Goal: Task Accomplishment & Management: Use online tool/utility

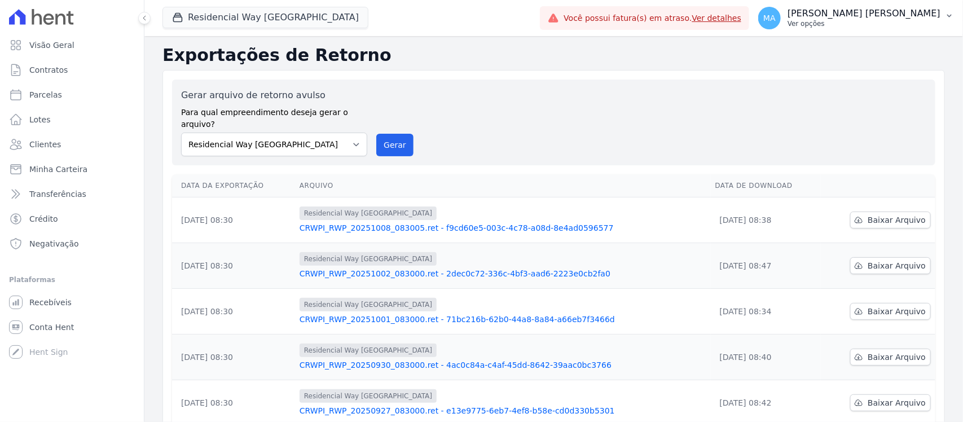
click at [858, 21] on p "Ver opções" at bounding box center [864, 23] width 153 height 9
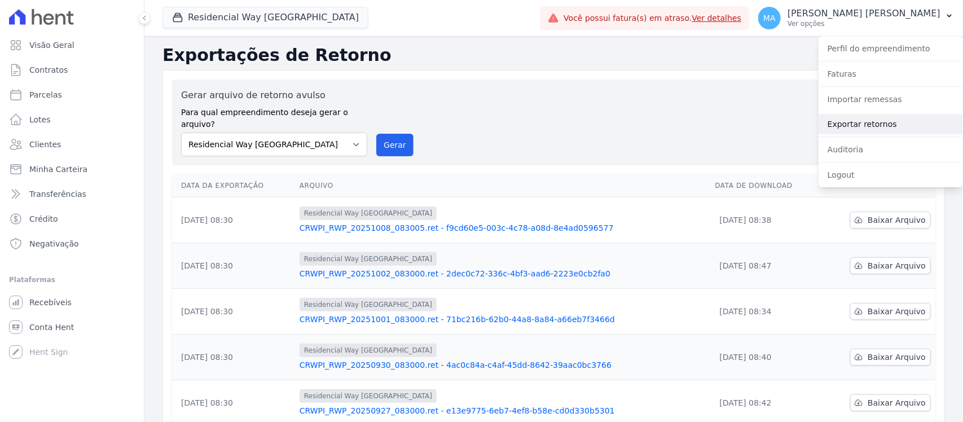
click at [840, 122] on link "Exportar retornos" at bounding box center [891, 124] width 144 height 20
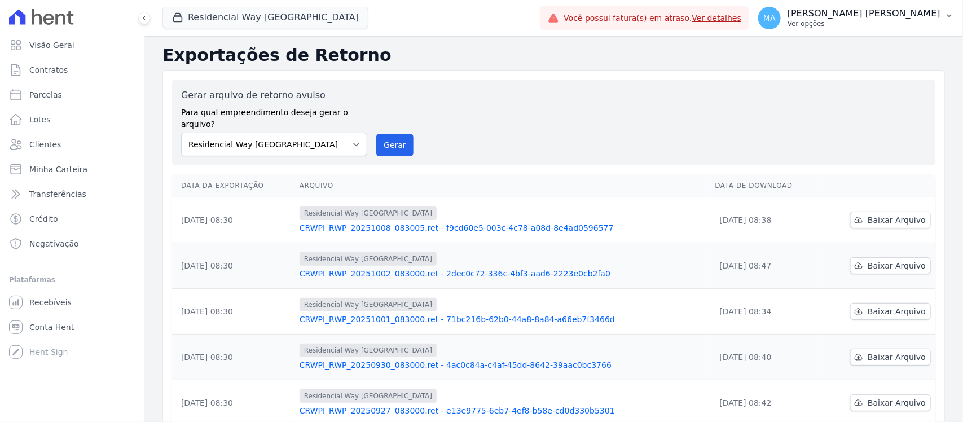
click at [849, 25] on p "Ver opções" at bounding box center [864, 23] width 153 height 9
click at [868, 20] on p "Ver opções" at bounding box center [864, 23] width 153 height 9
click at [776, 20] on span "MA" at bounding box center [770, 18] width 12 height 8
click at [776, 21] on span "MA" at bounding box center [770, 18] width 12 height 8
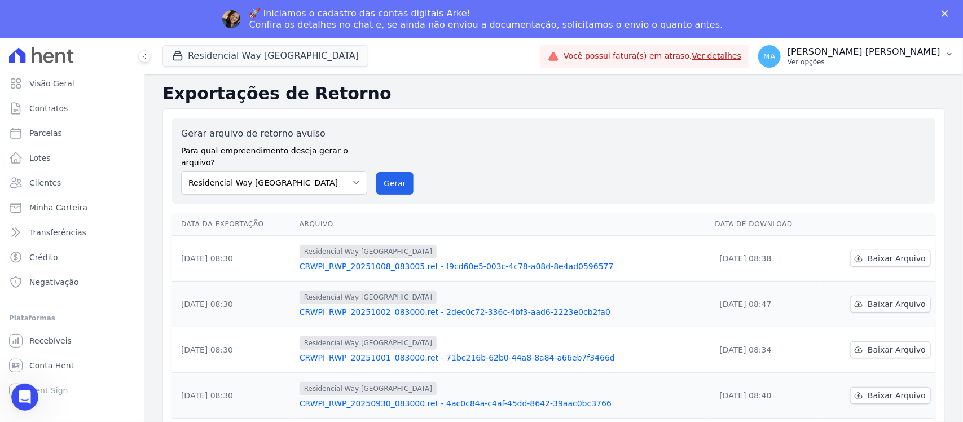
click at [776, 59] on span "MA" at bounding box center [770, 56] width 12 height 8
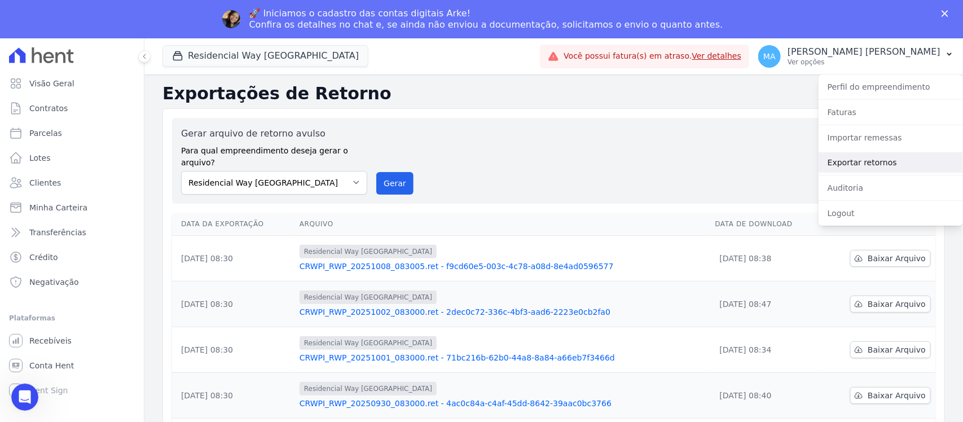
click at [840, 161] on link "Exportar retornos" at bounding box center [891, 162] width 144 height 20
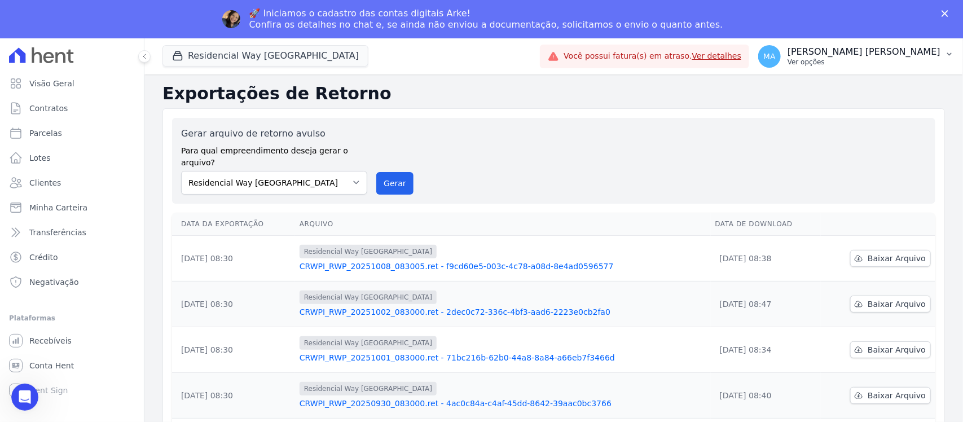
click at [776, 55] on span "MA" at bounding box center [770, 56] width 12 height 8
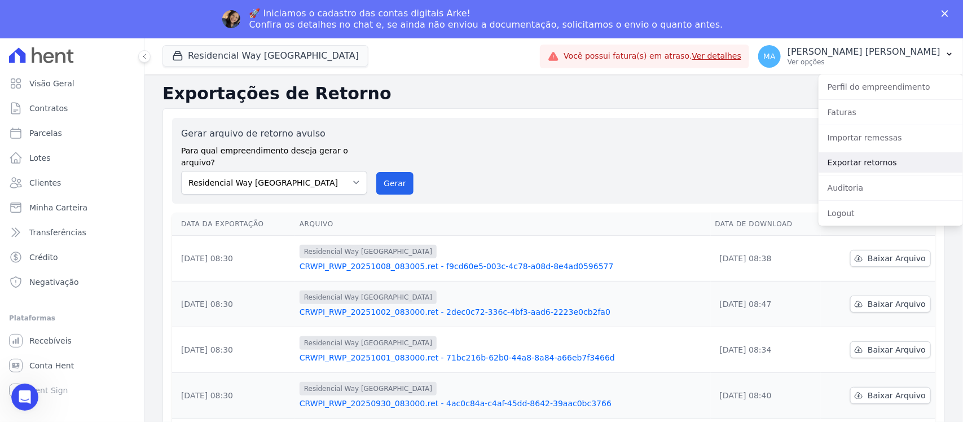
click at [839, 163] on link "Exportar retornos" at bounding box center [891, 162] width 144 height 20
